Goal: Task Accomplishment & Management: Complete application form

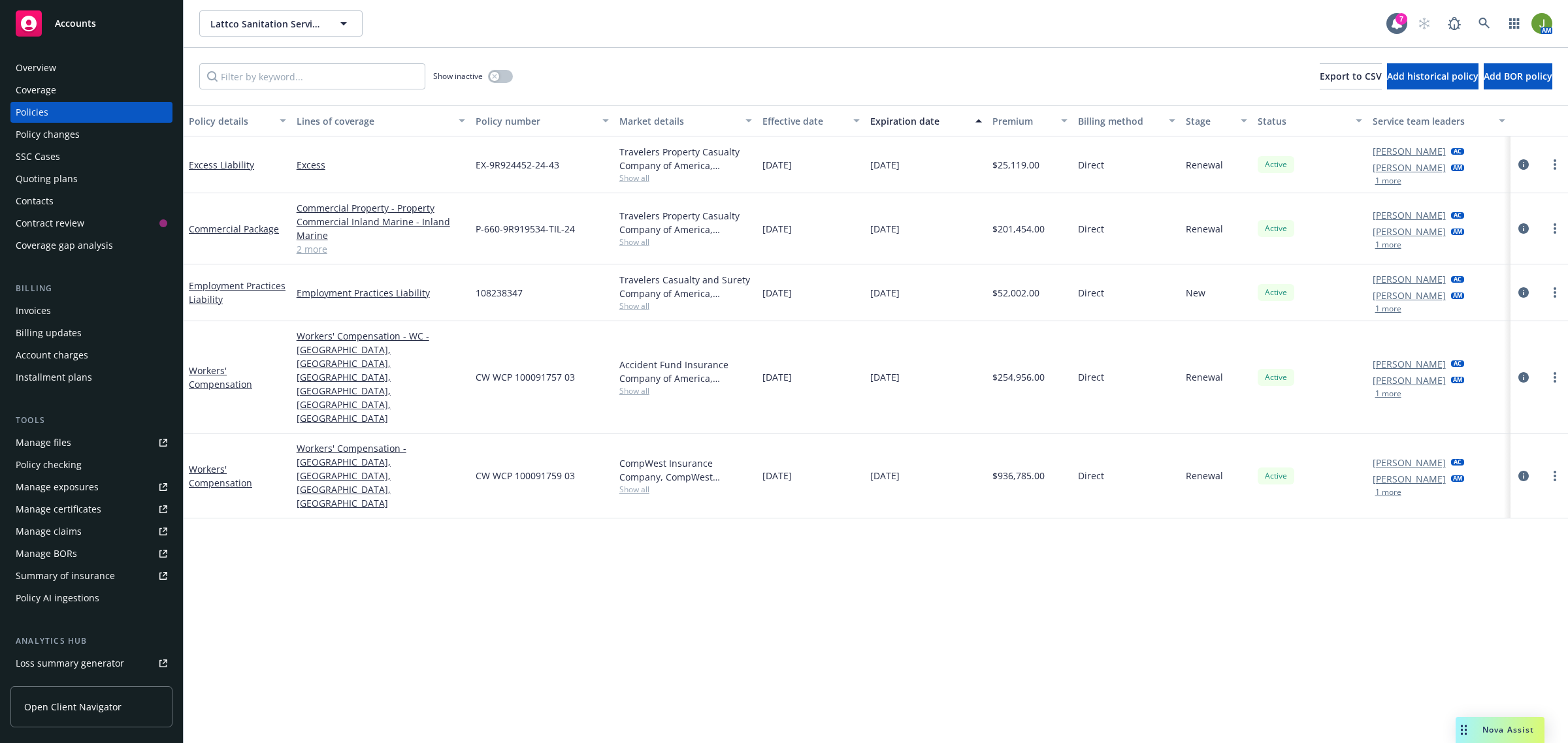
click at [48, 177] on div "Quoting plans" at bounding box center [47, 178] width 62 height 21
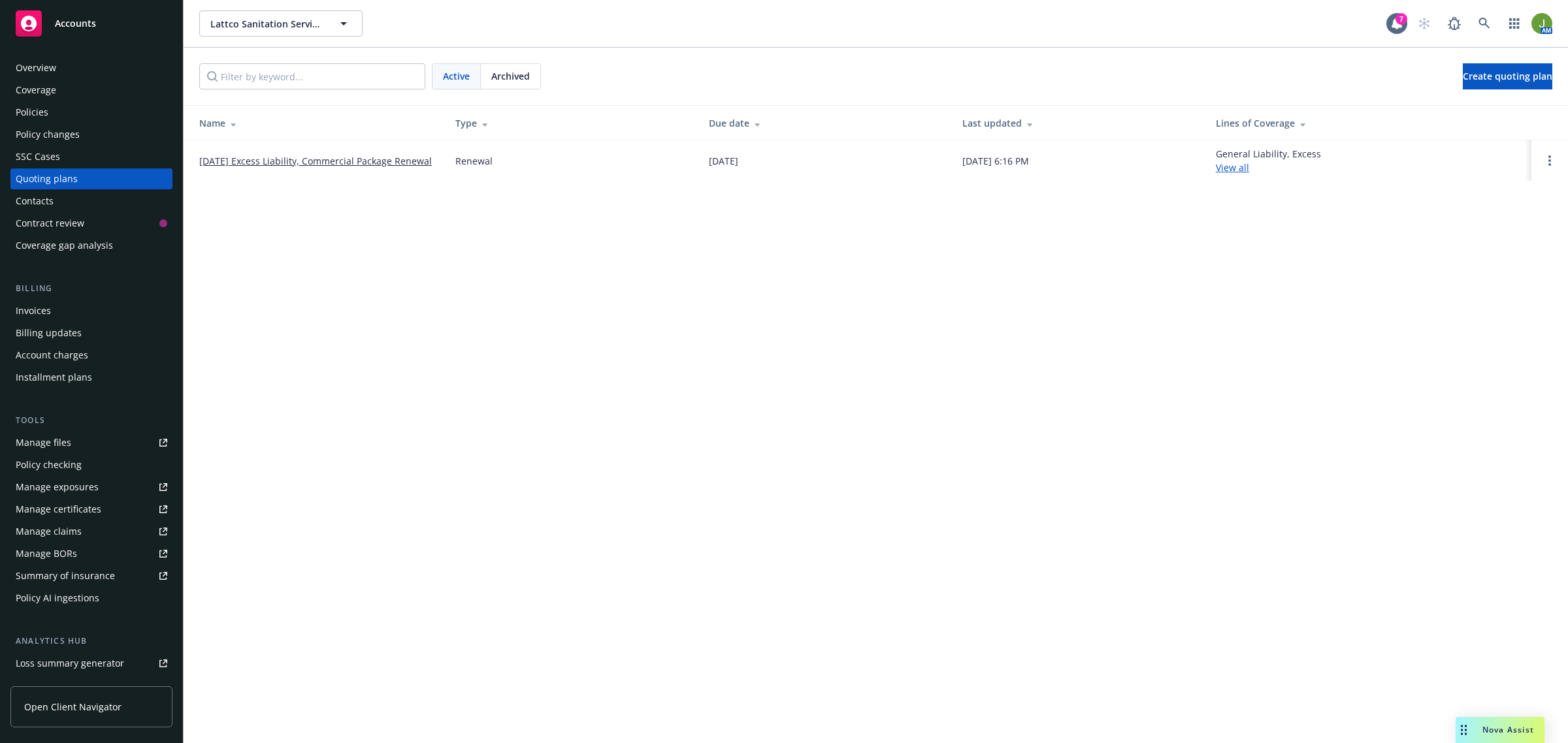
click at [383, 157] on link "[DATE] Excess Liability, Commercial Package Renewal" at bounding box center [316, 161] width 232 height 14
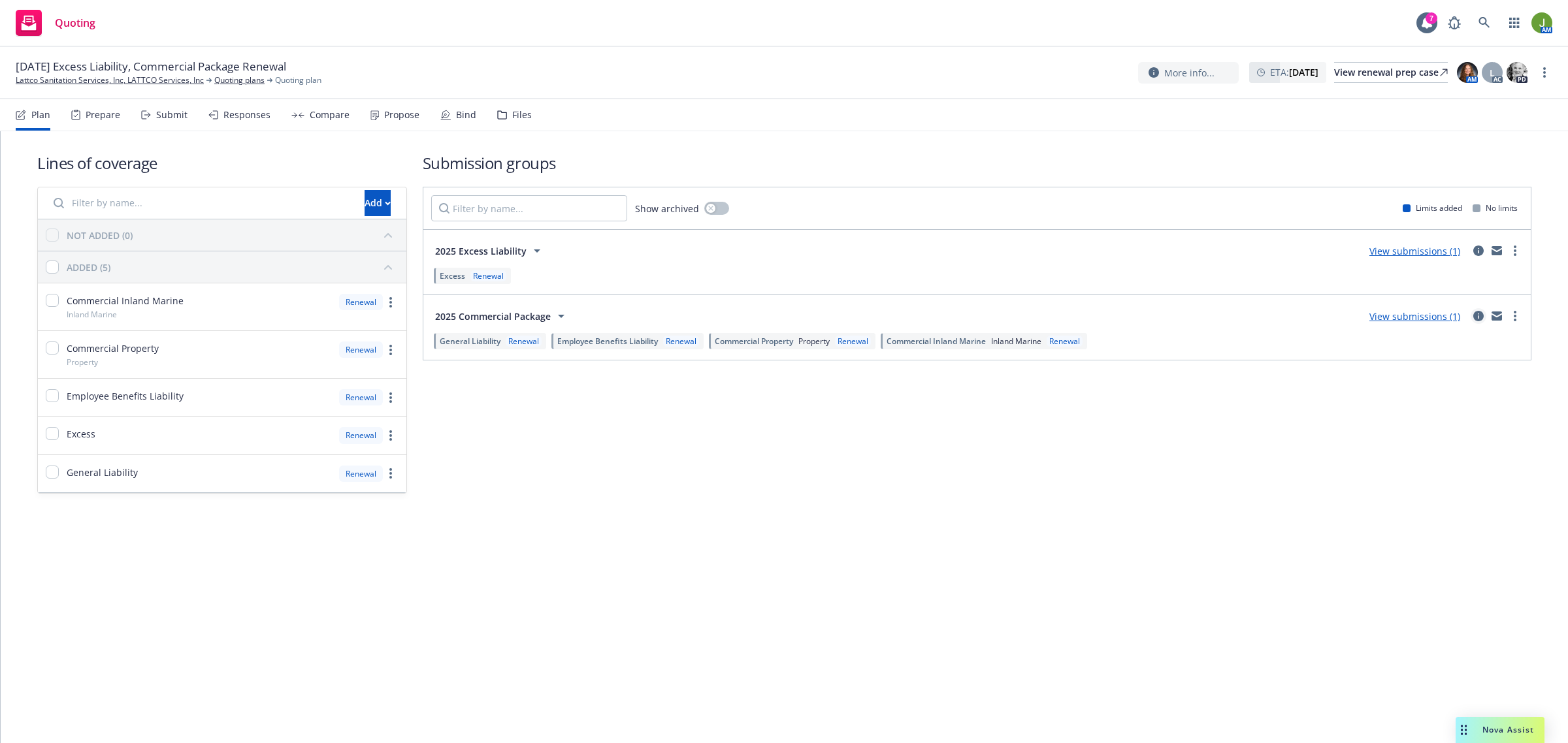
click at [1474, 314] on icon "circleInformation" at bounding box center [1478, 315] width 10 height 10
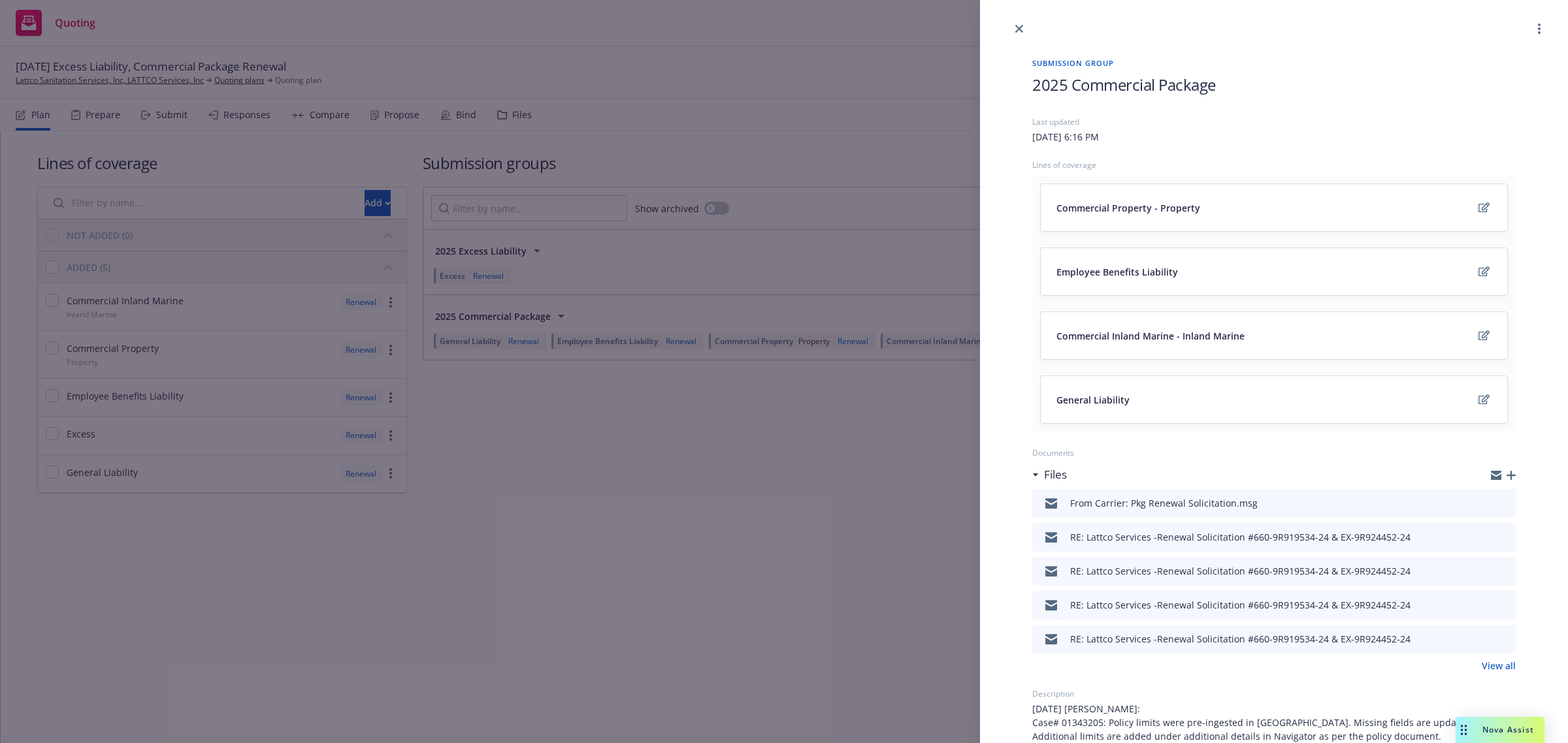
click at [1506, 475] on icon "button" at bounding box center [1511, 475] width 9 height 9
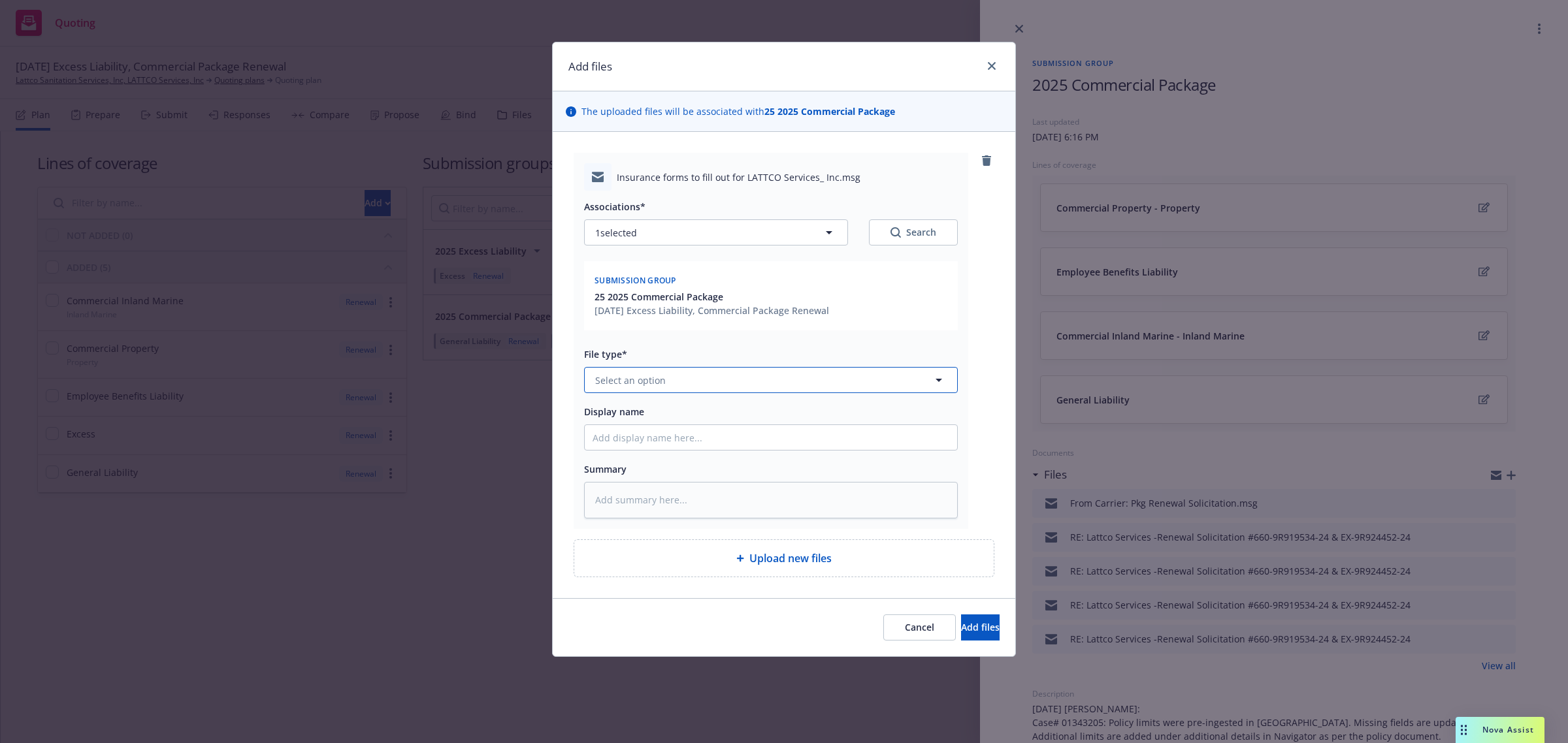
click at [661, 379] on span "Select an option" at bounding box center [630, 380] width 71 height 14
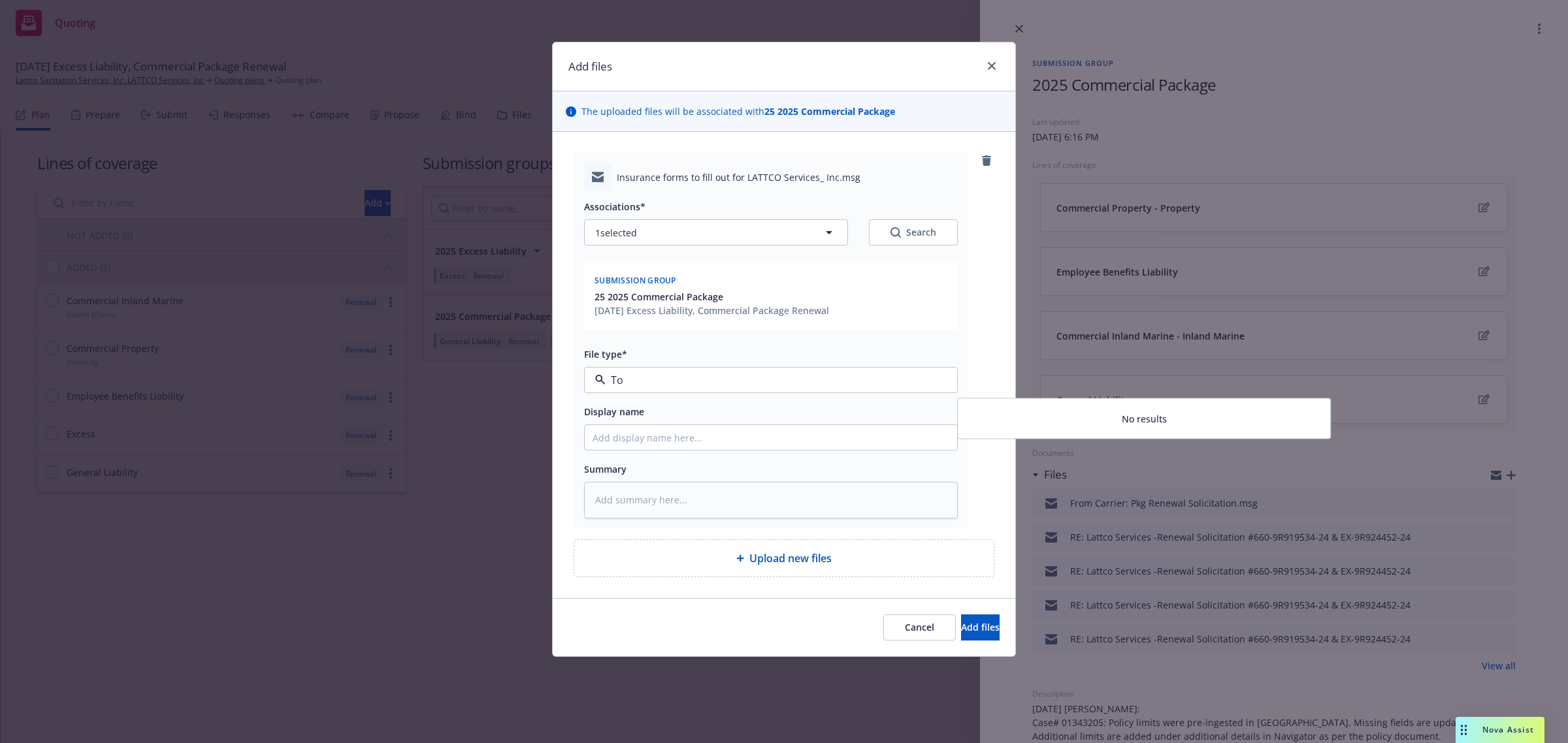
type input "T"
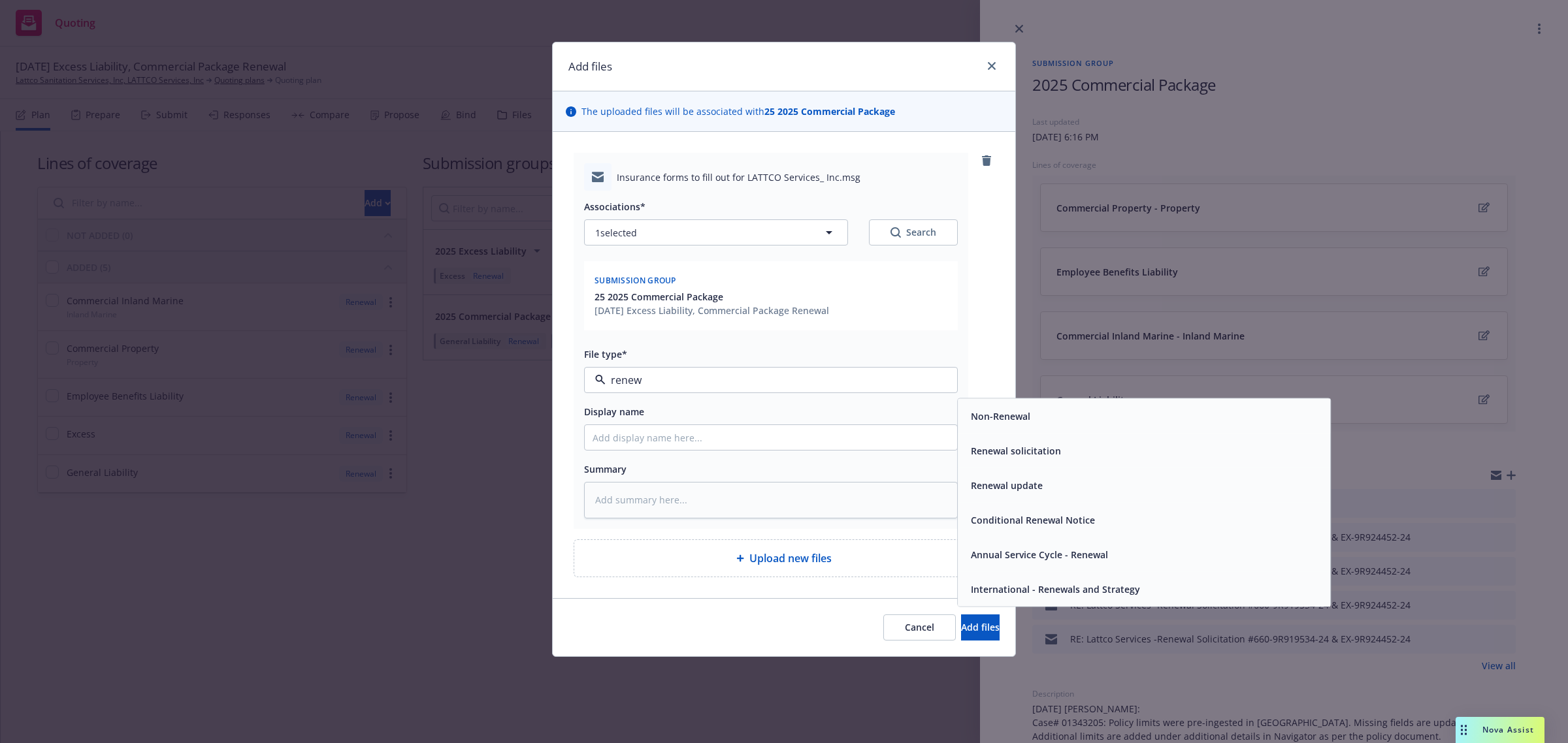
type input "renewa"
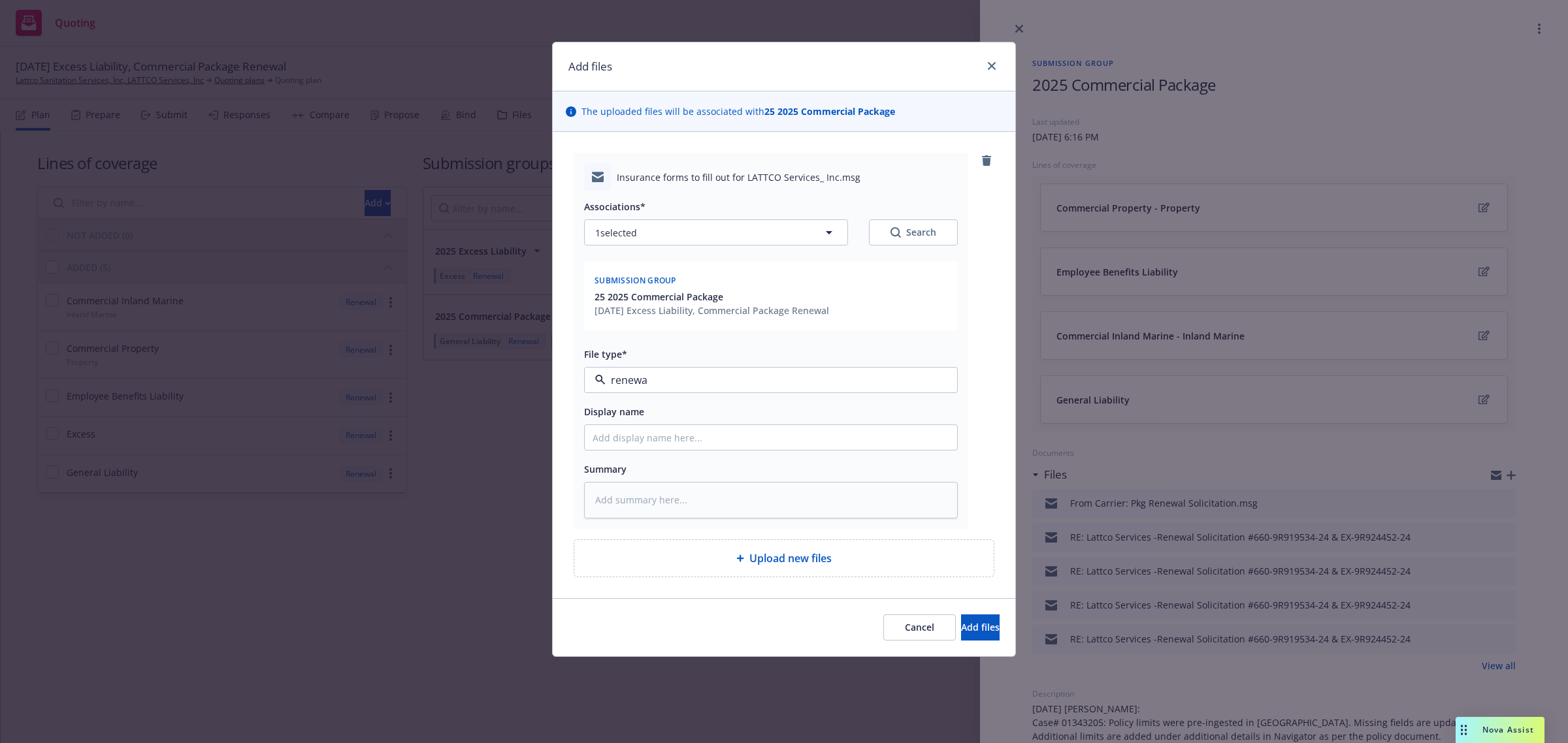
type textarea "x"
type input "T"
type textarea "x"
type input "To"
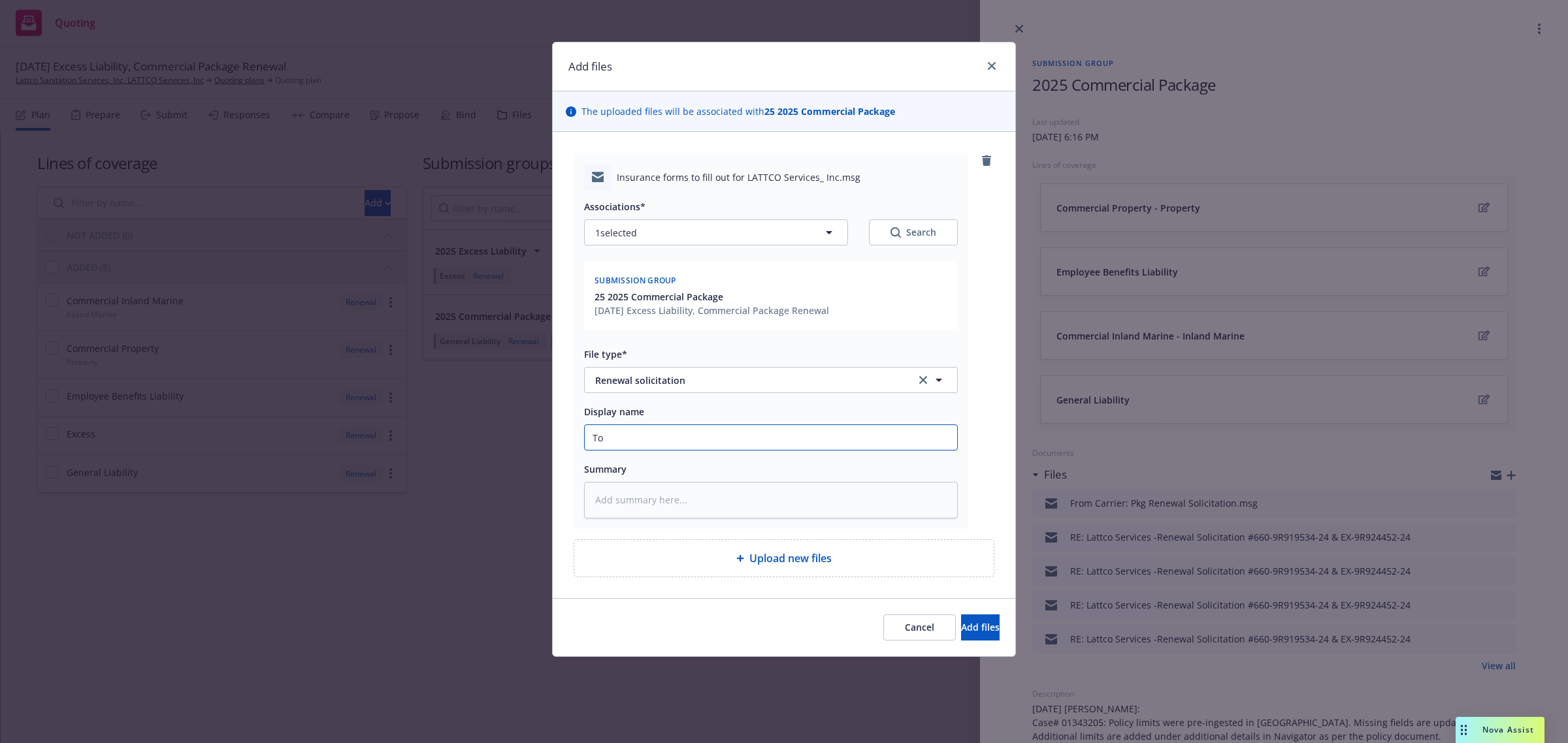
type textarea "x"
type input "To"
type textarea "x"
type input "To C"
type textarea "x"
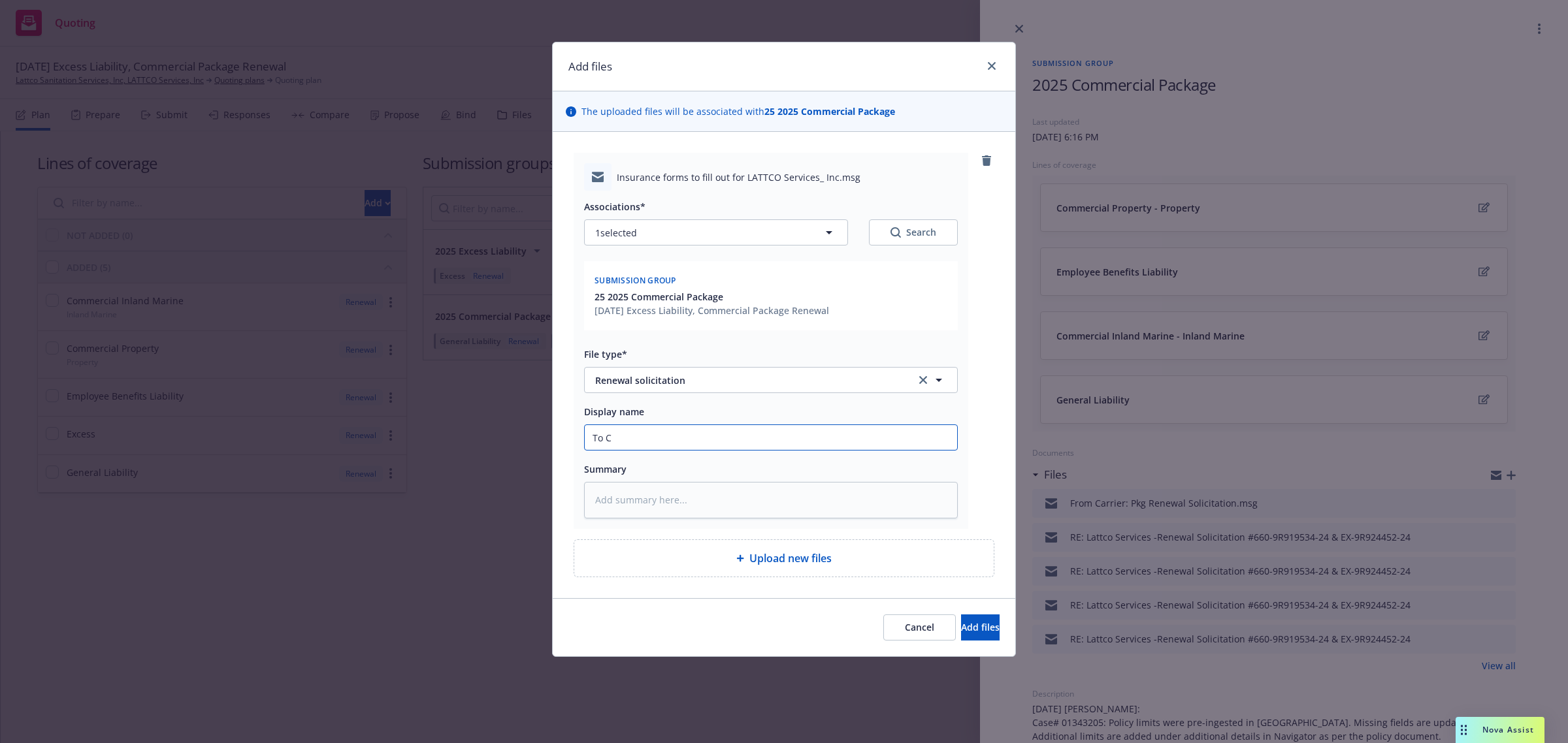
type input "To Cl"
type textarea "x"
type input "To Cli"
type textarea "x"
type input "To Clie"
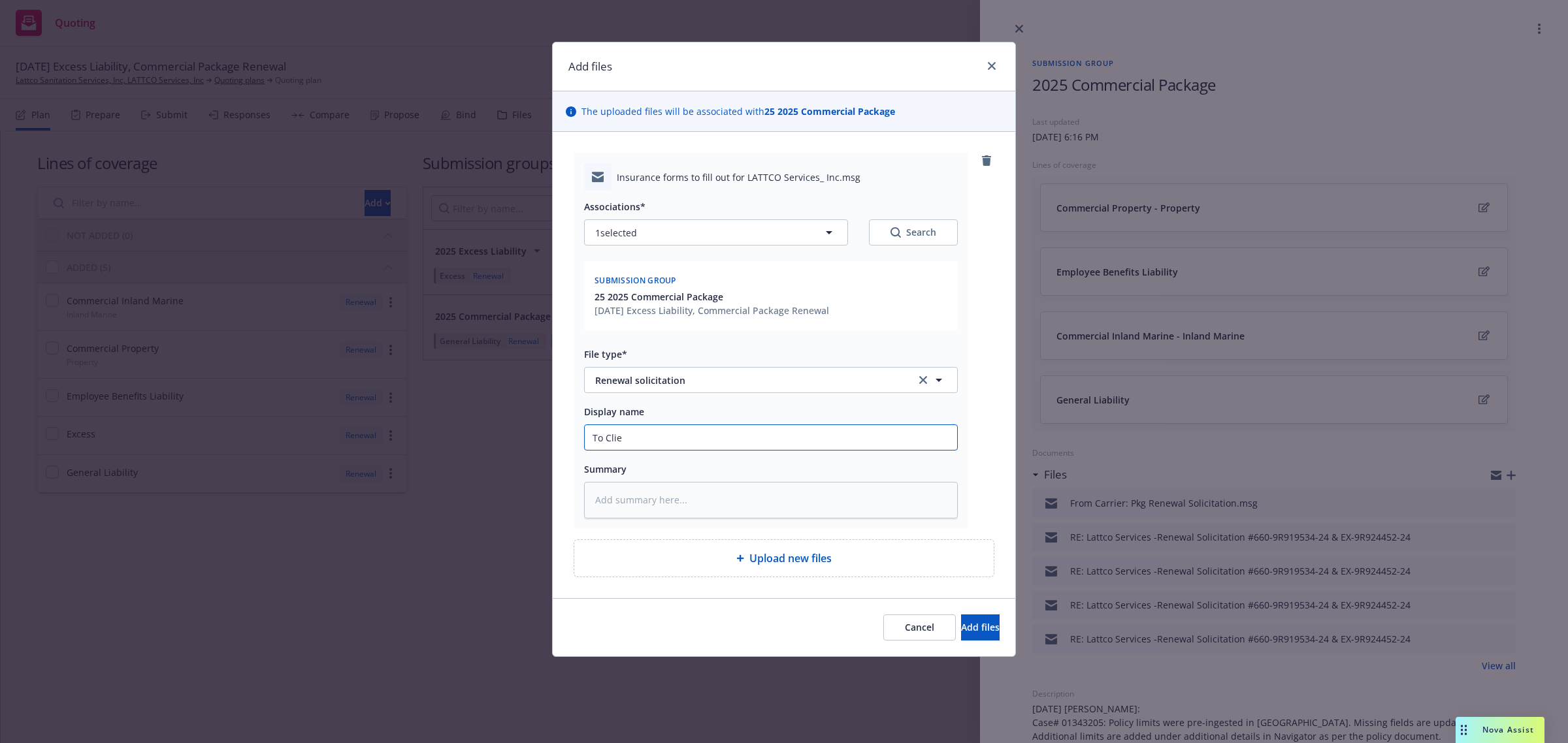
type textarea "x"
type input "To Clien"
type textarea "x"
type input "To Client"
type textarea "x"
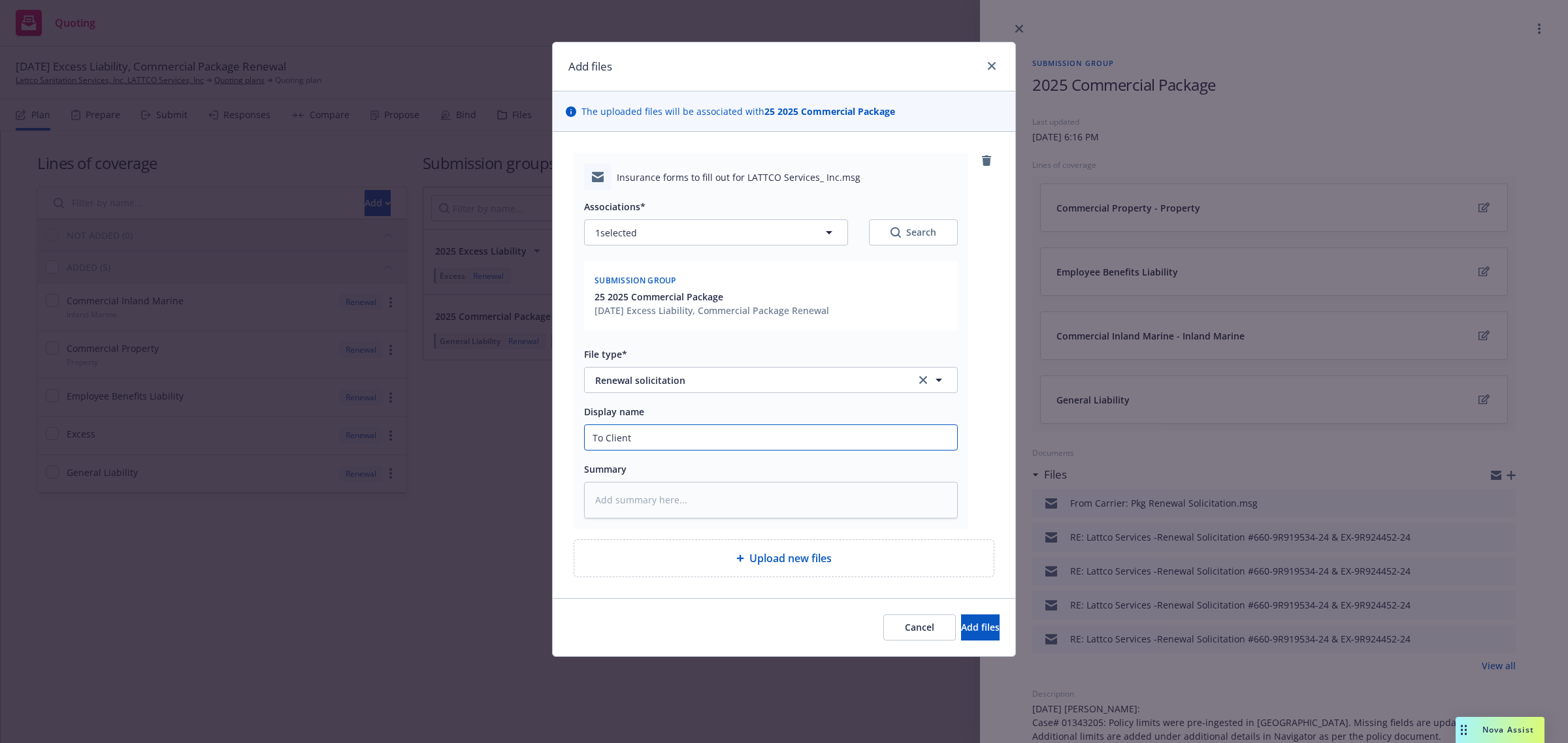
type input "To Client:"
type textarea "x"
type input "To Client:"
type textarea "x"
type input "To Client: I"
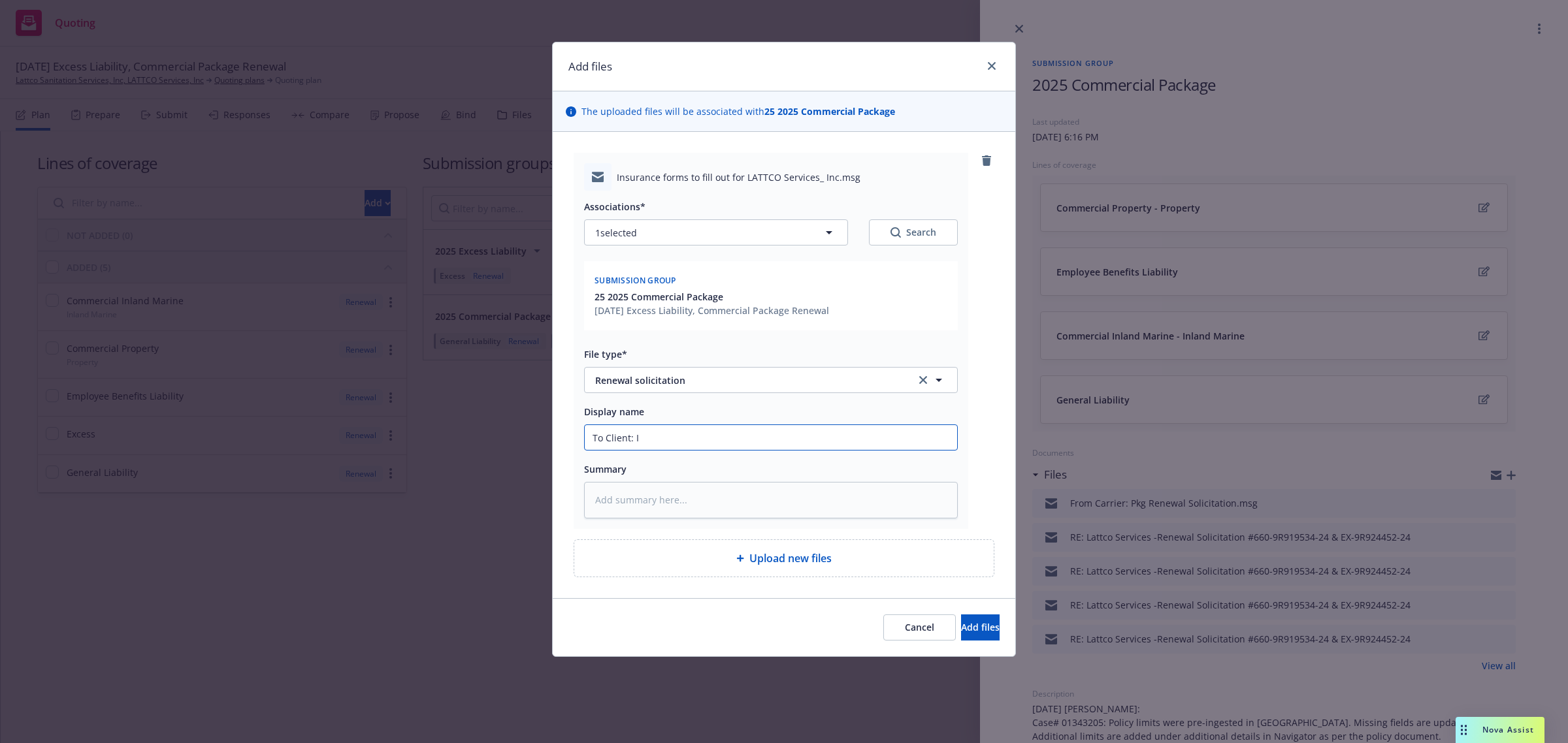
type textarea "x"
type input "To Client: In"
type textarea "x"
type input "To Client: Ind"
type textarea "x"
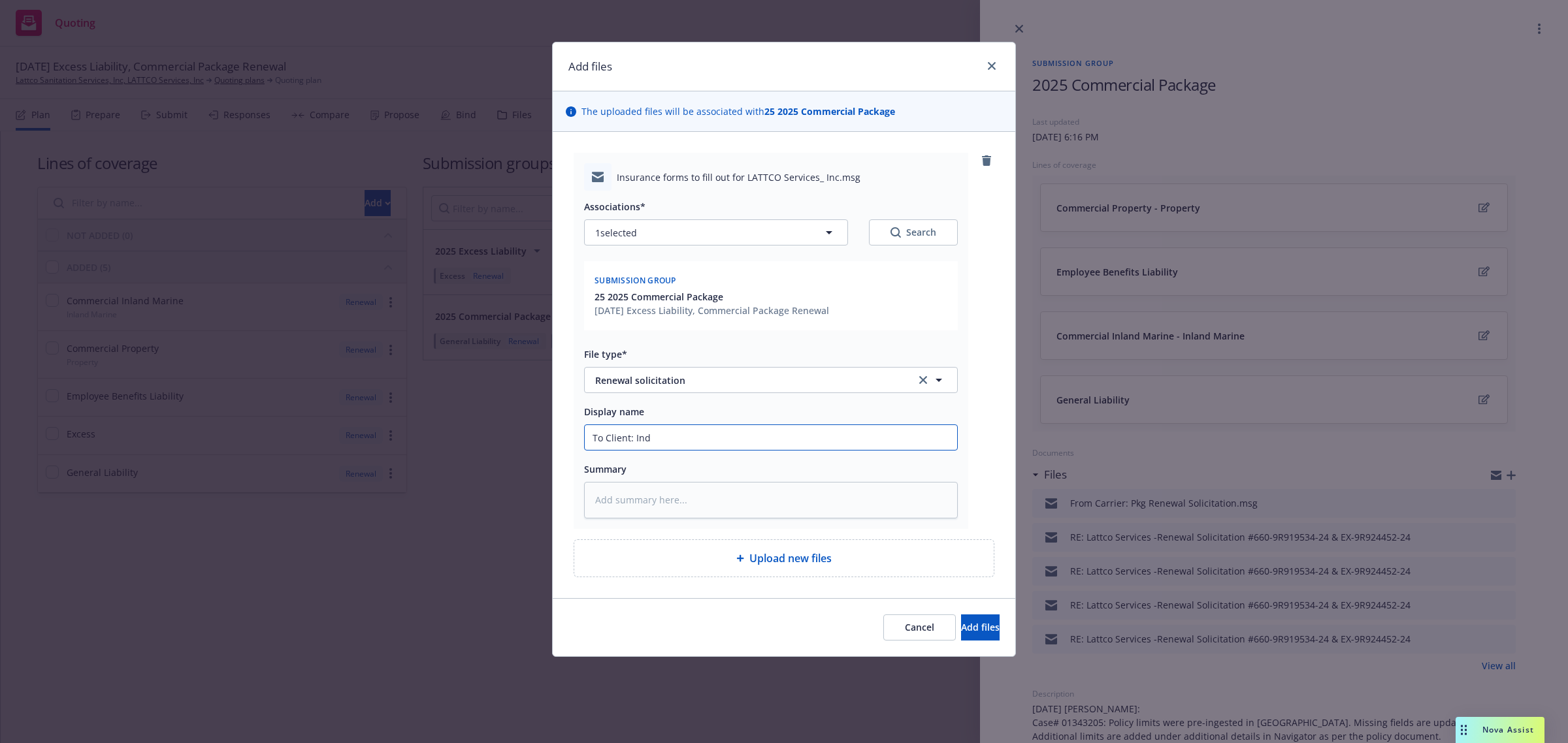
type input "To Client: Indi"
type textarea "x"
type input "To Client: Indio"
type textarea "x"
type input "To Client: Indio"
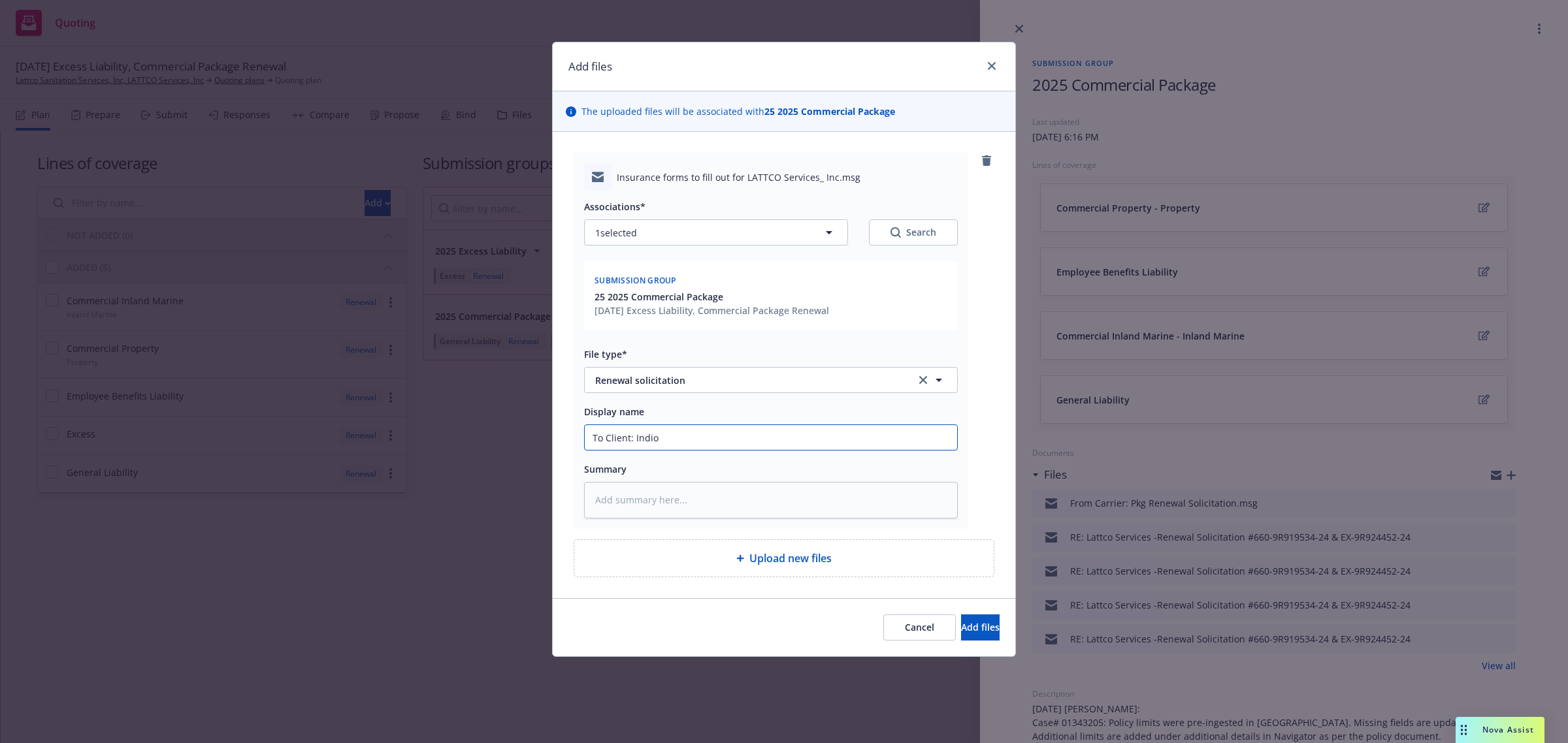
type textarea "x"
type input "To Client: Indio r"
type textarea "x"
type input "To Client: Indio re"
type textarea "x"
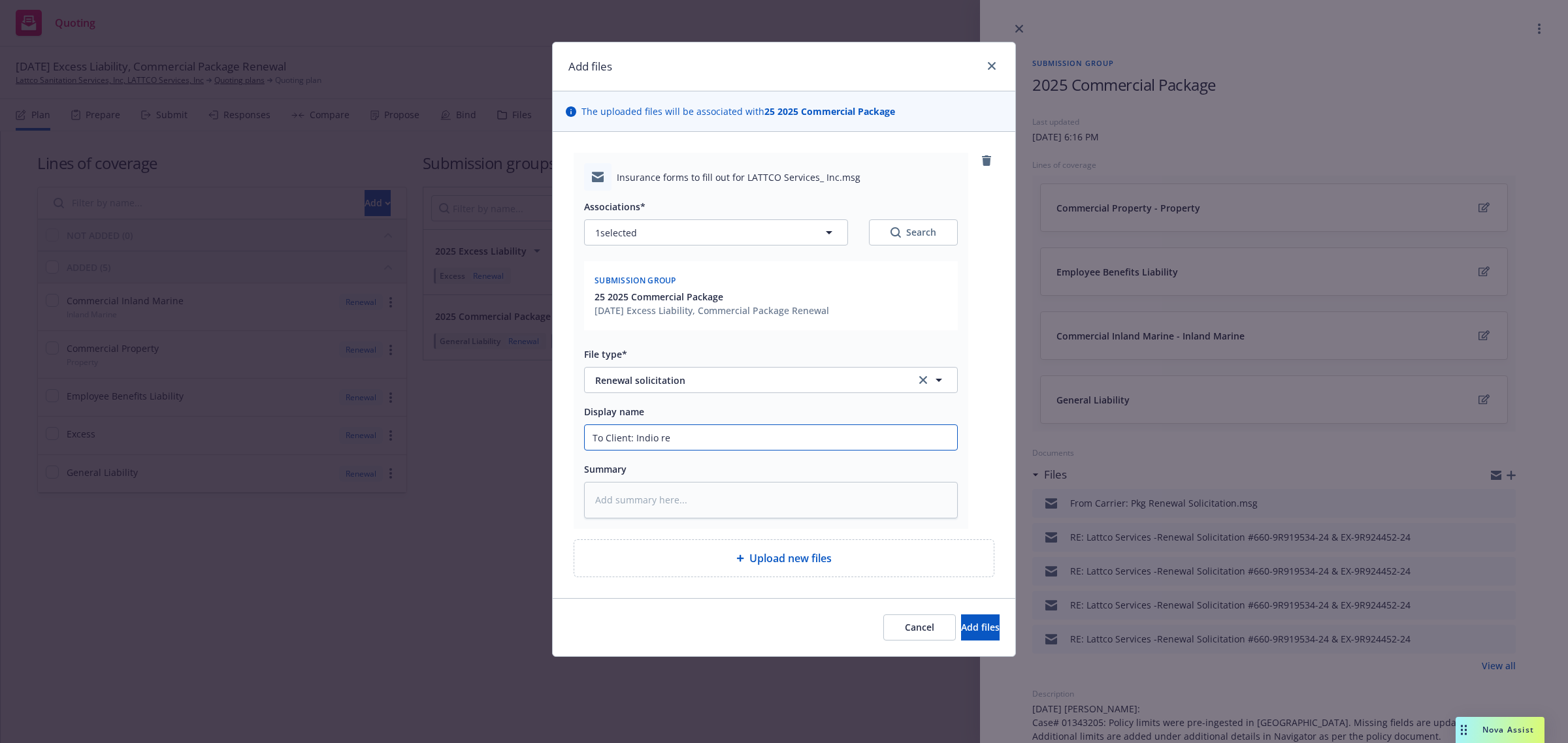
type input "To Client: [PERSON_NAME]"
type textarea "x"
type input "To Client: [PERSON_NAME]"
type textarea "x"
type input "To Client: [PERSON_NAME]"
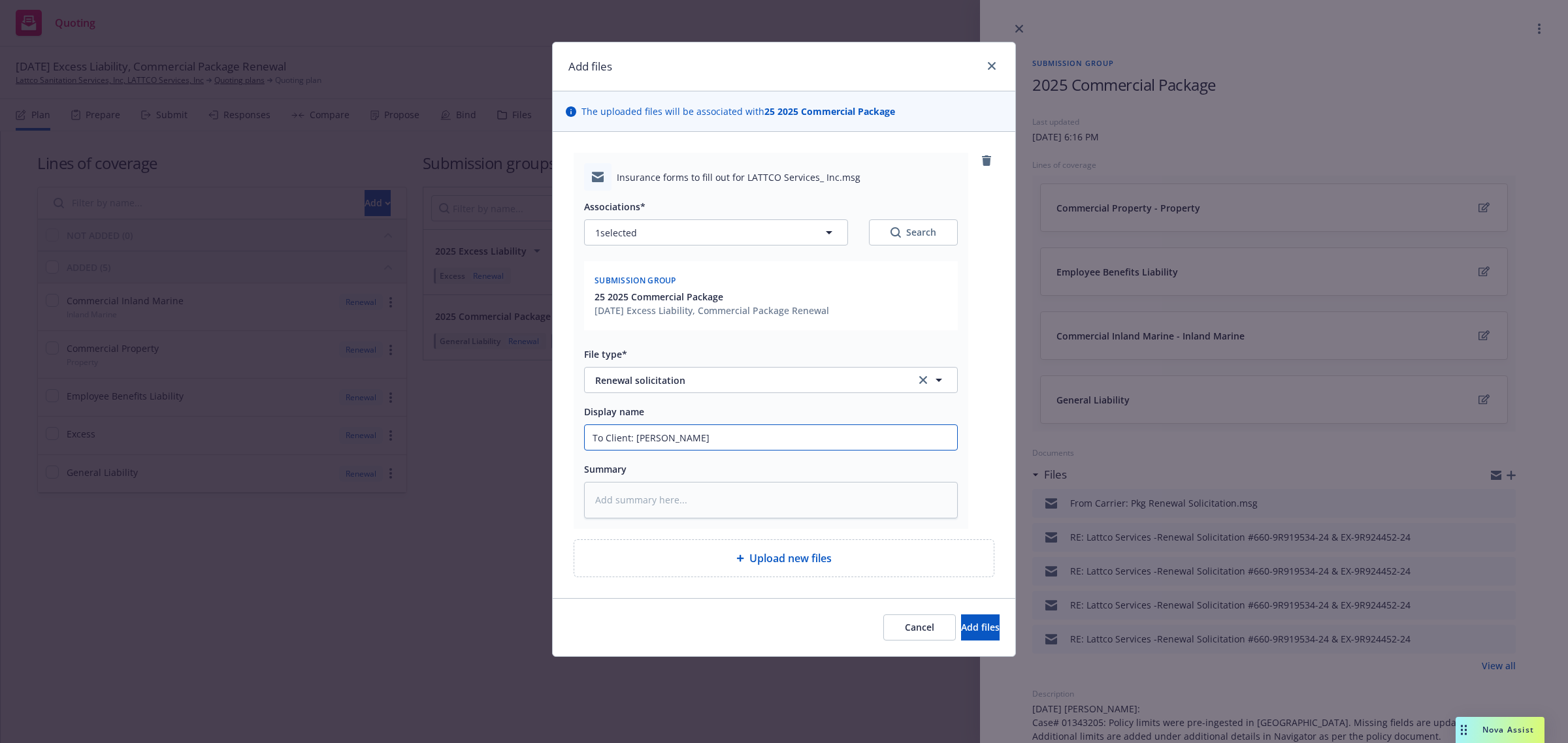
type textarea "x"
type input "To Client: [PERSON_NAME]"
type textarea "x"
type input "To Client: Indio renewal"
type textarea "x"
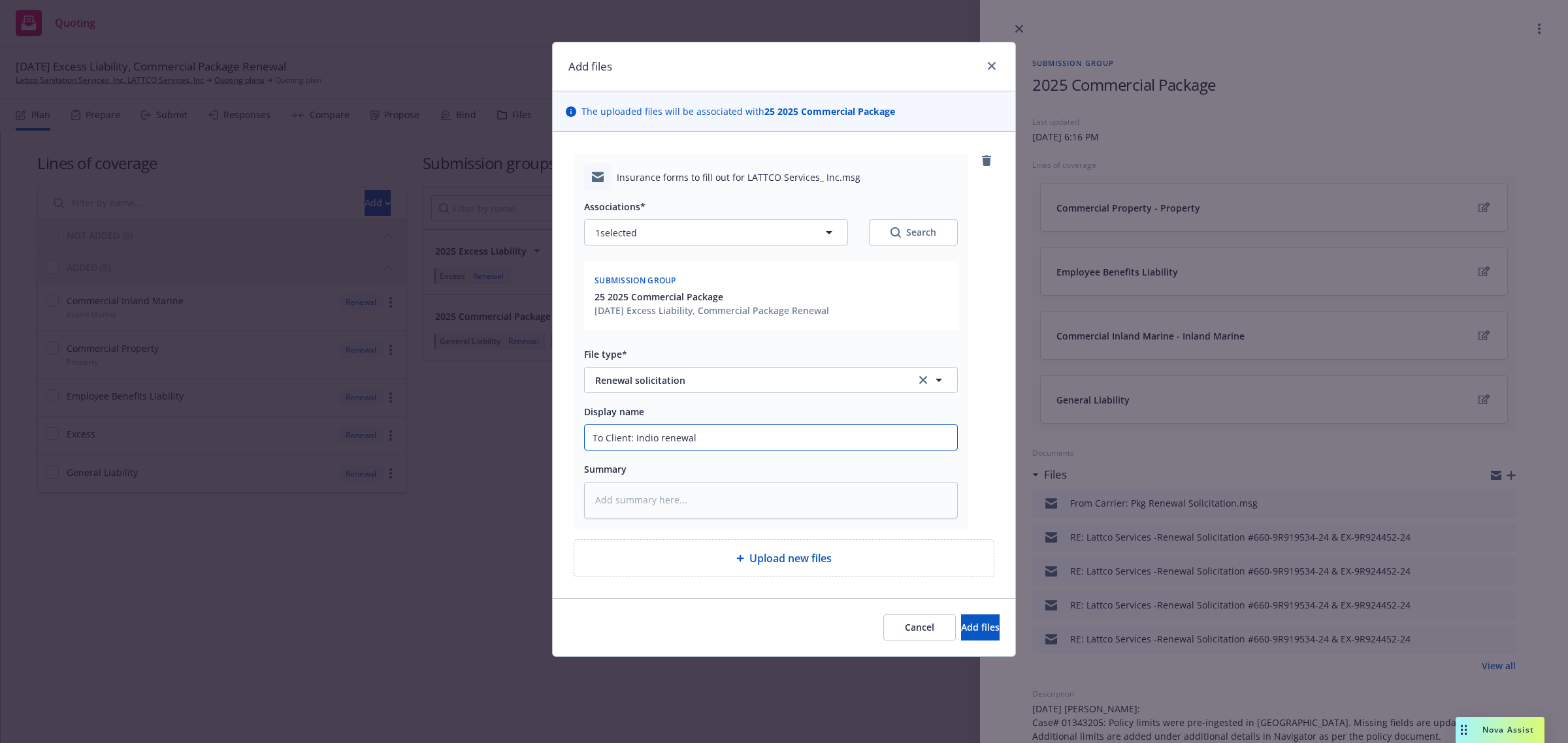
type input "To Client: Indio renewal s"
type textarea "x"
type input "To Client: Indio renewal so"
type textarea "x"
type input "To Client: Indio renewal sol"
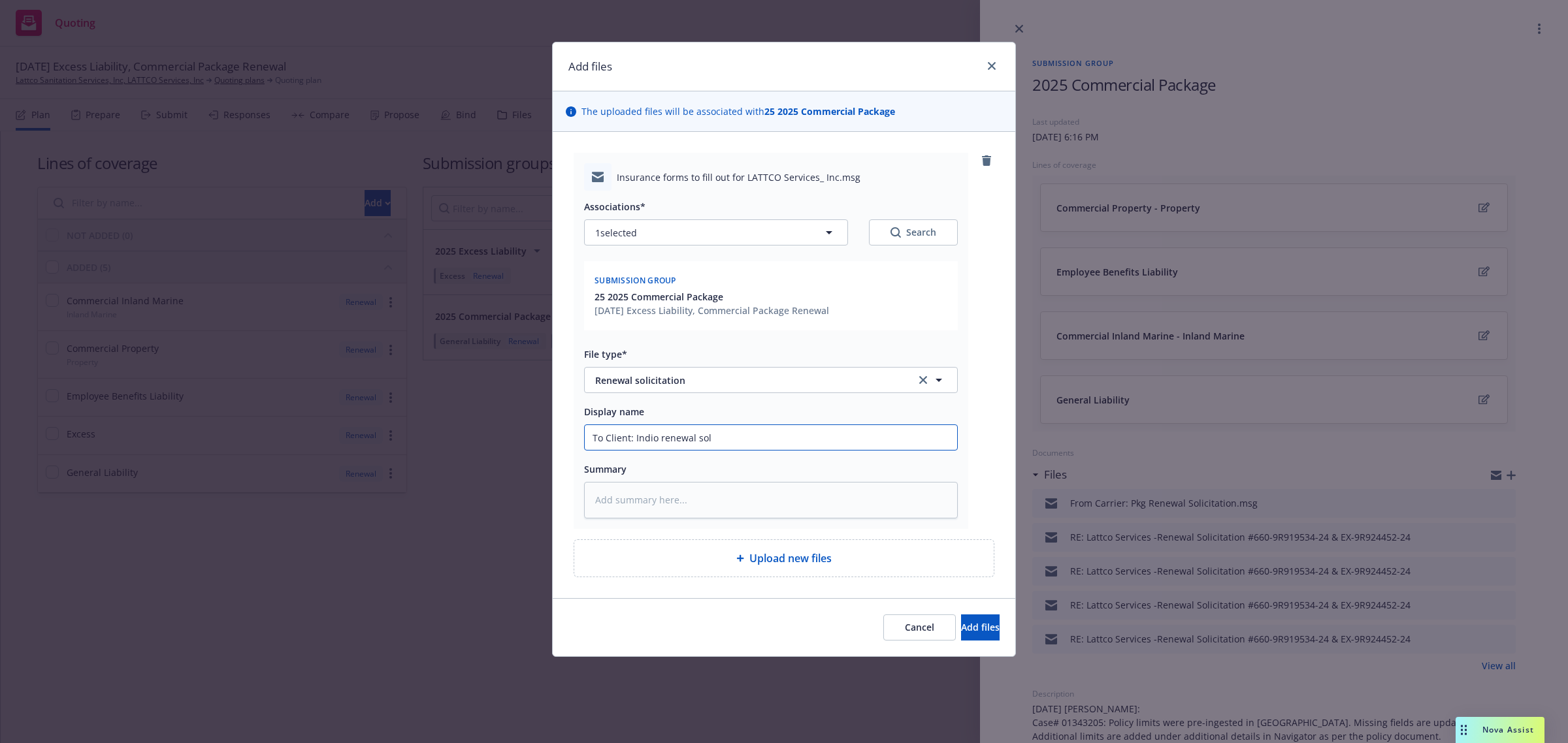
type textarea "x"
type input "To Client: Indio renewal soli"
type textarea "x"
type input "To Client: Indio renewal solic"
type textarea "x"
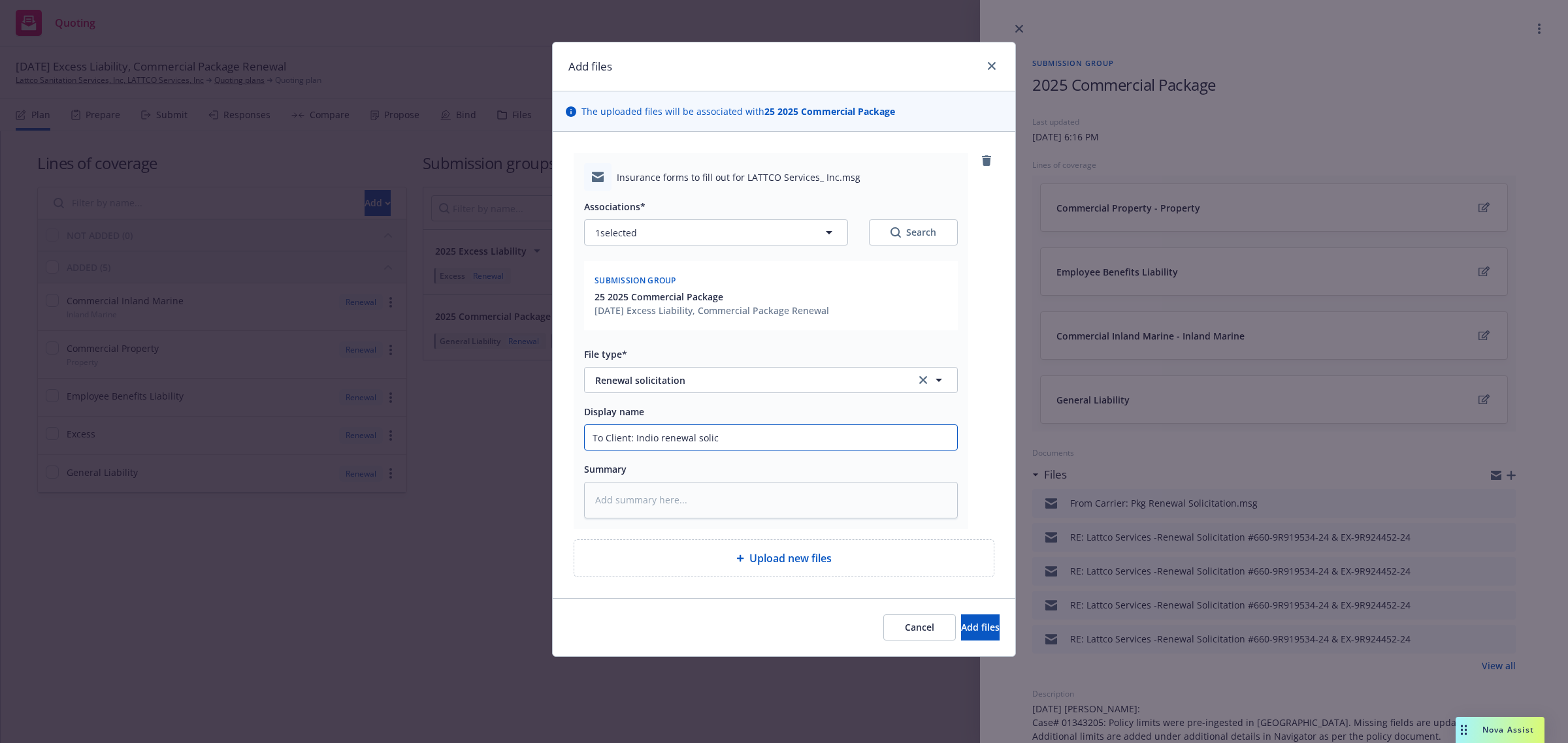
type input "To Client: Indio renewal solici"
type textarea "x"
type input "To Client: Indio renewal solicit"
type textarea "x"
type input "To Client: Indio renewal solicita"
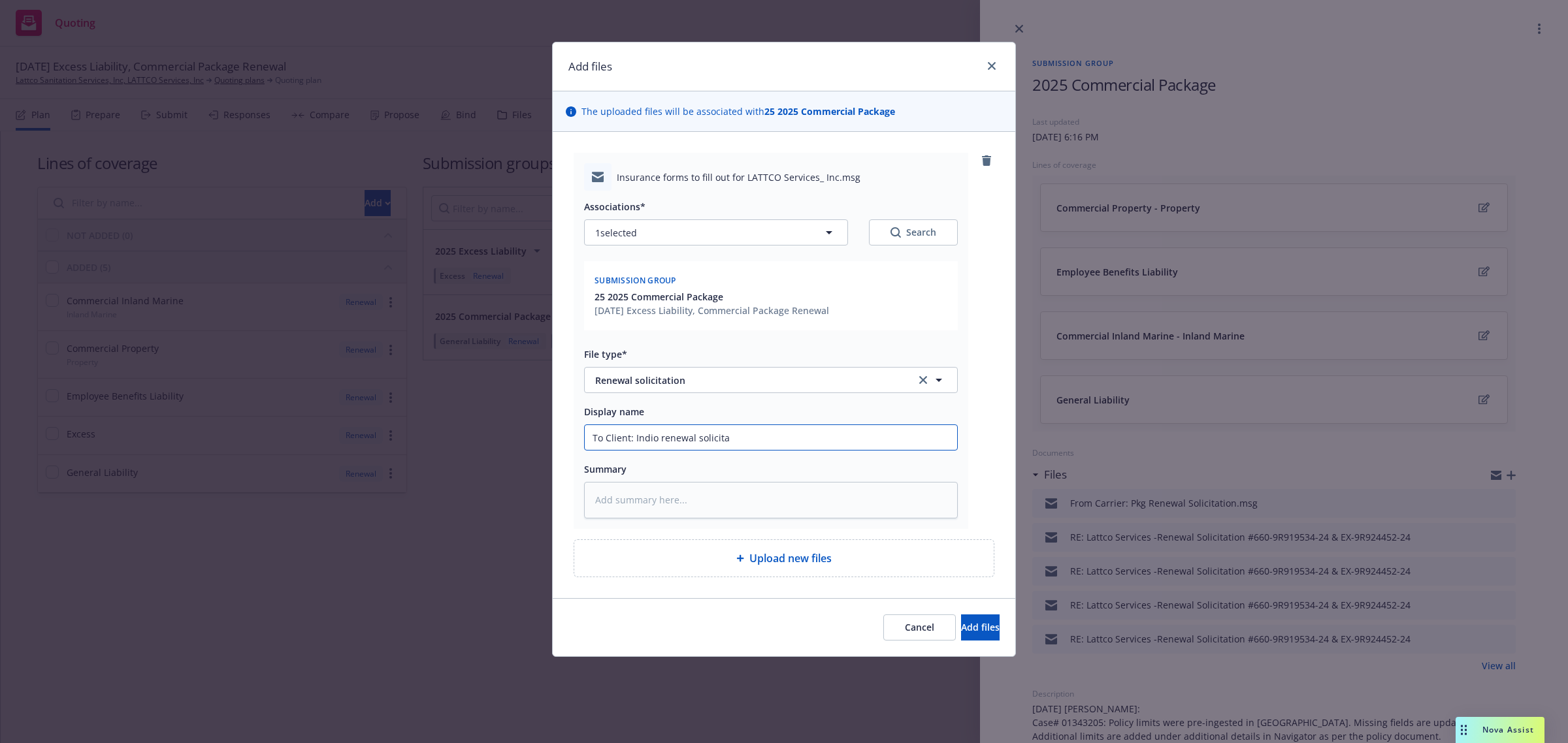
type textarea "x"
type input "To Client: Indio renewal solicitat"
type textarea "x"
type input "To Client: Indio renewal solicitati"
type textarea "x"
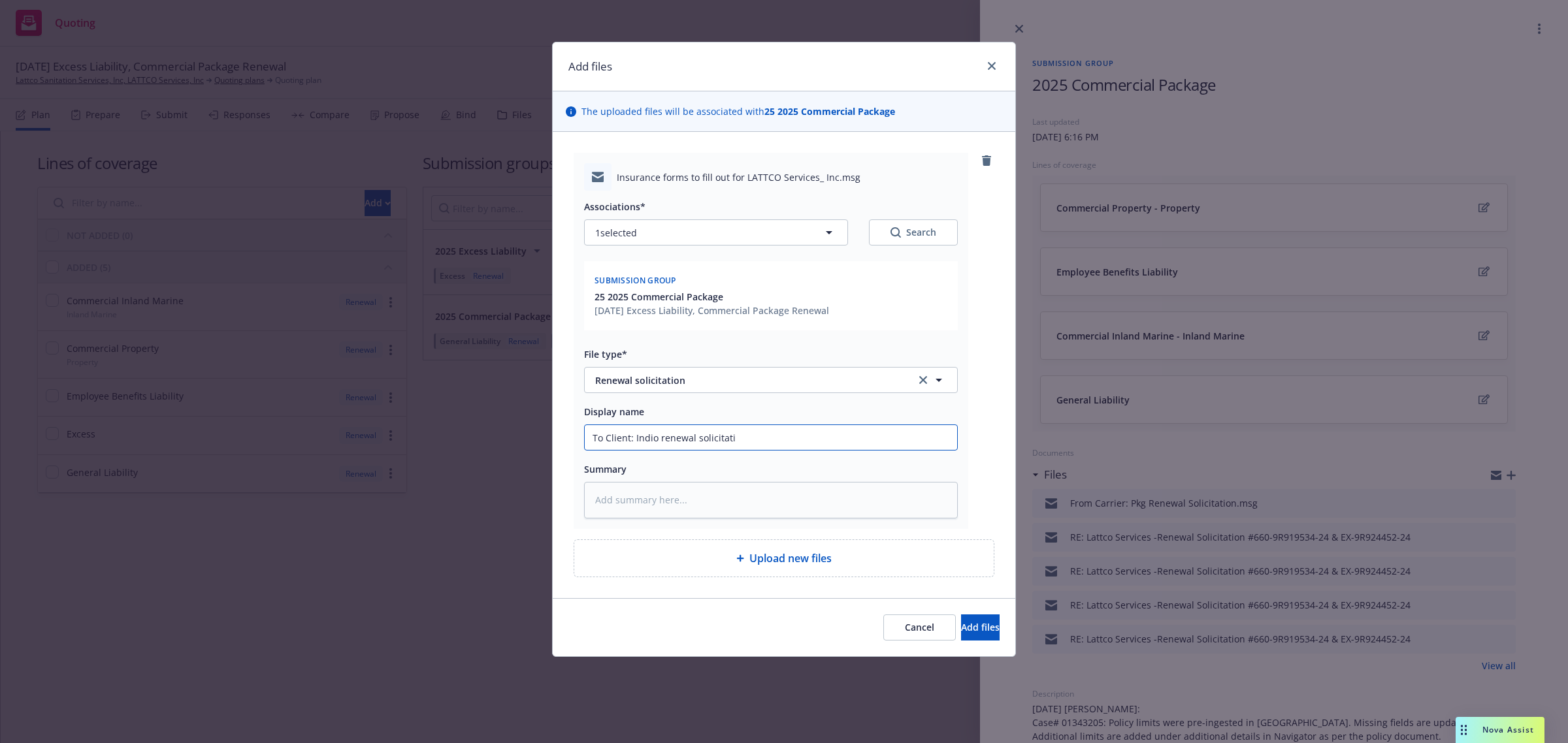
type input "To Client: Indio renewal solicitatio"
type textarea "x"
type input "To Client: Indio renewal solicitation"
click at [961, 636] on button "Add files" at bounding box center [980, 628] width 38 height 26
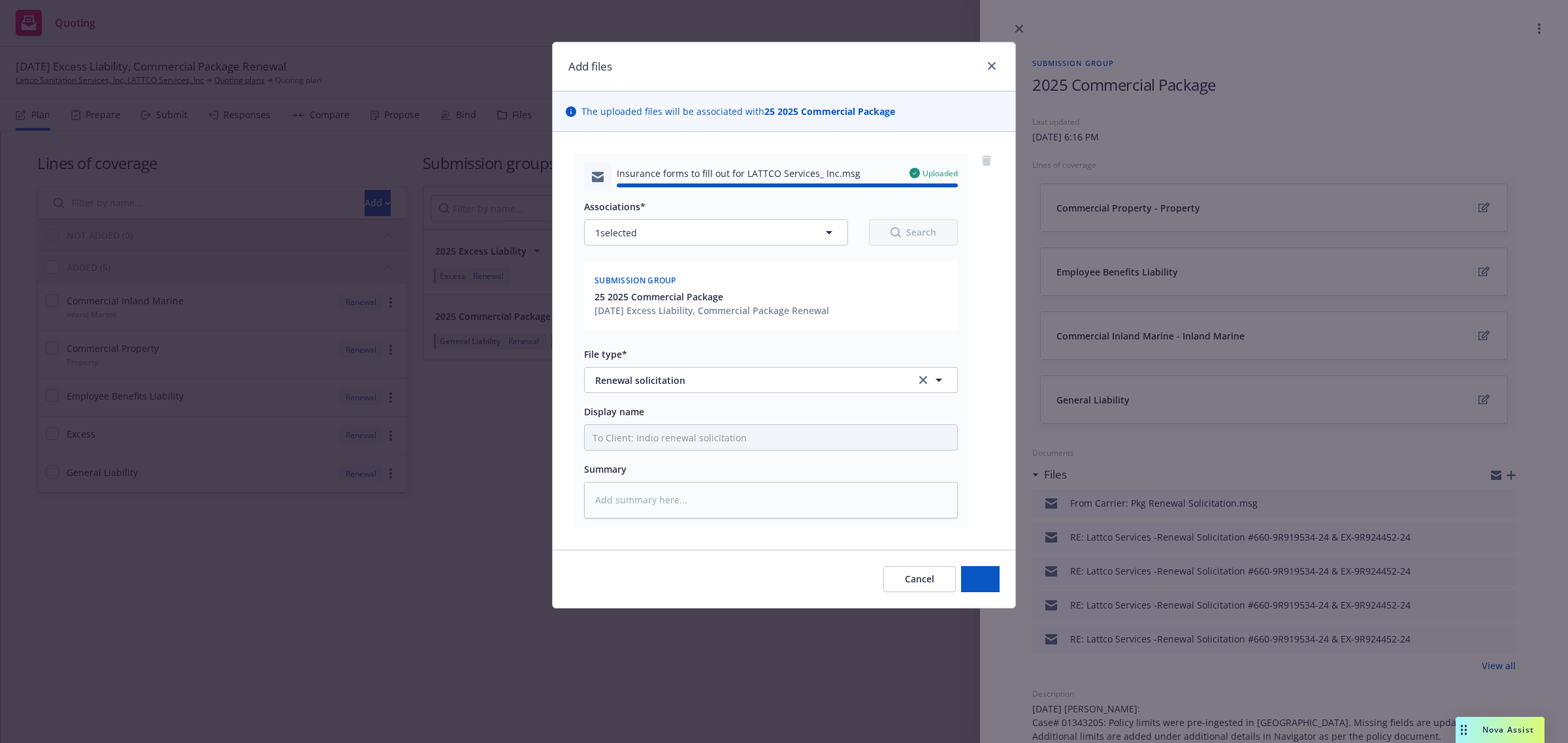
type textarea "x"
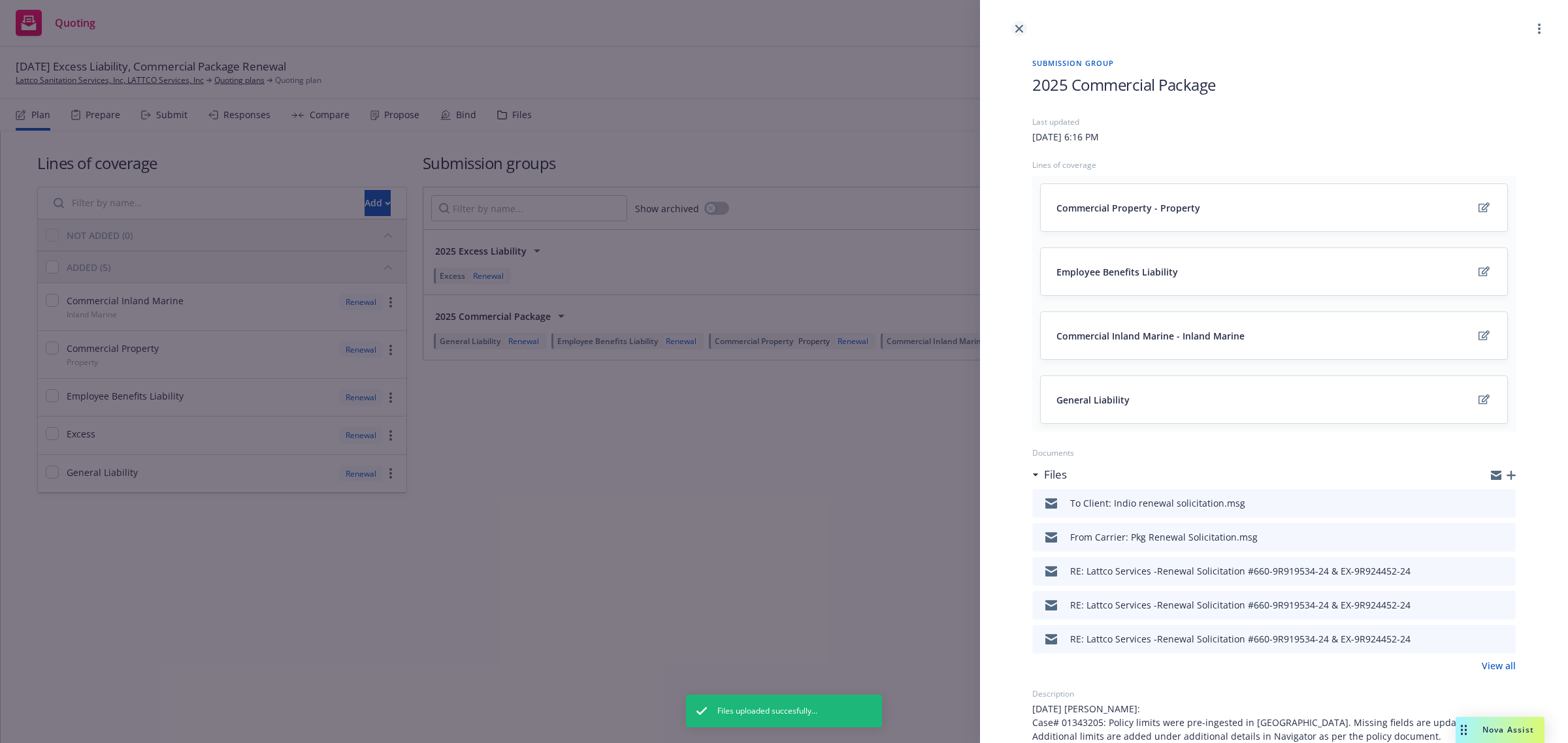
click at [1014, 27] on link "close" at bounding box center [1019, 29] width 16 height 16
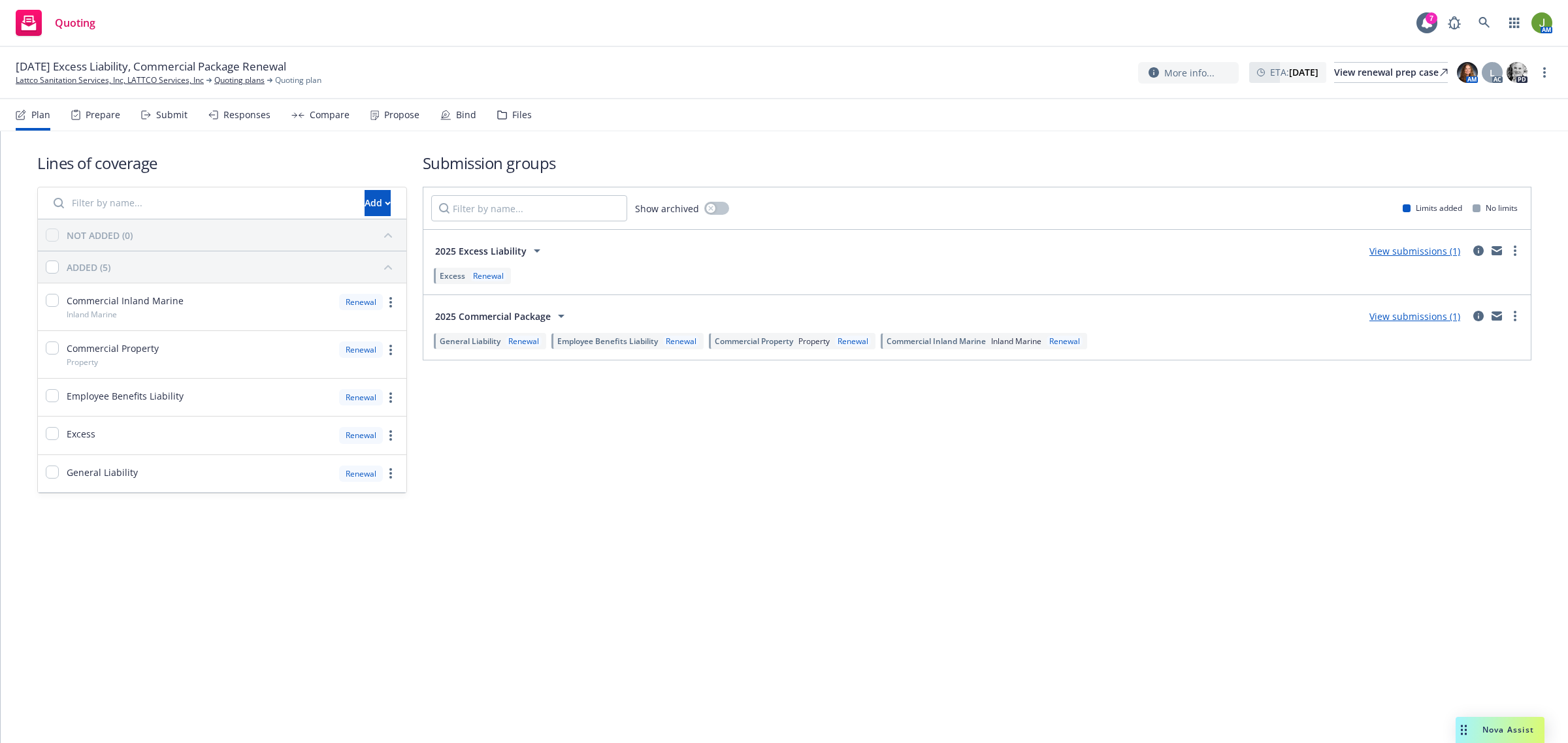
click at [523, 123] on div "Files" at bounding box center [514, 114] width 34 height 31
